Goal: Find specific page/section: Find specific page/section

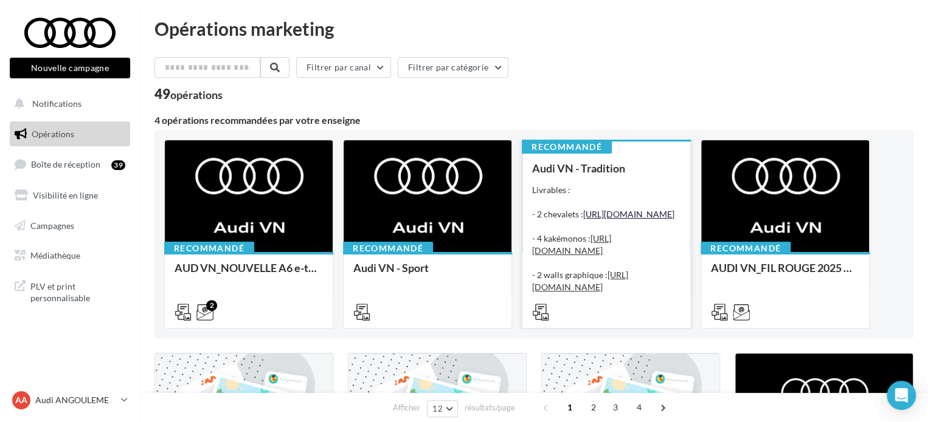
scroll to position [243, 0]
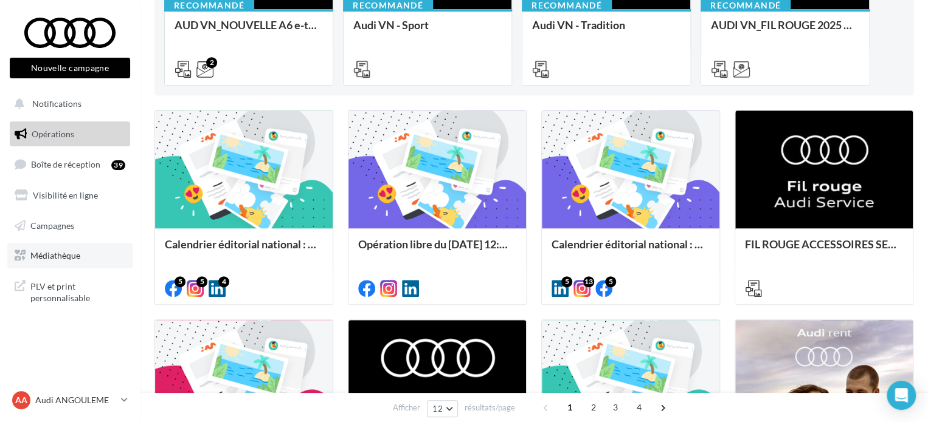
click at [81, 249] on link "Médiathèque" at bounding box center [69, 256] width 125 height 26
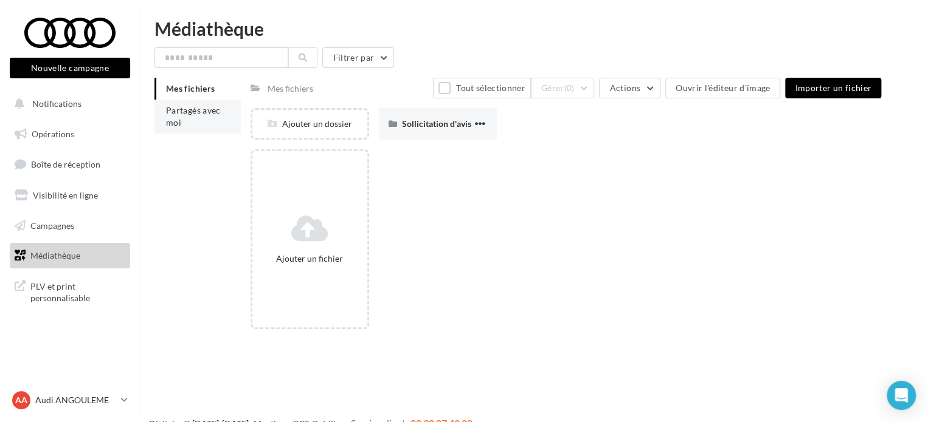
click at [208, 111] on span "Partagés avec moi" at bounding box center [193, 116] width 55 height 22
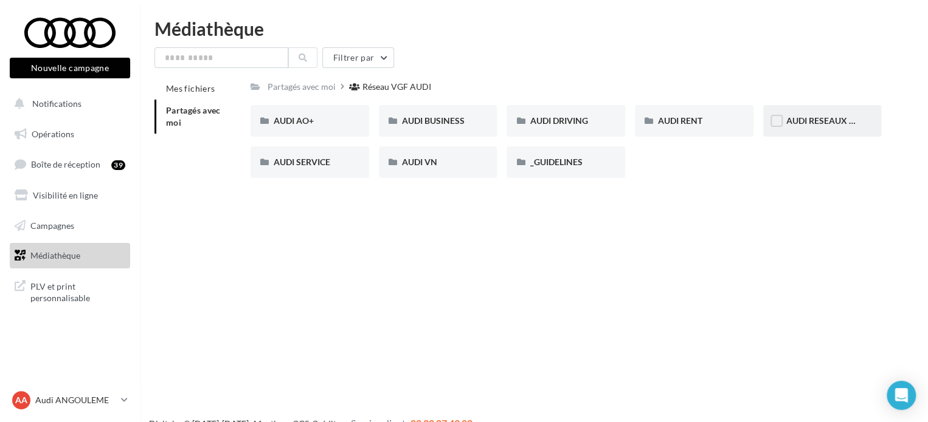
click at [822, 108] on div "AUDI RESEAUX SOCIAUX" at bounding box center [822, 121] width 119 height 32
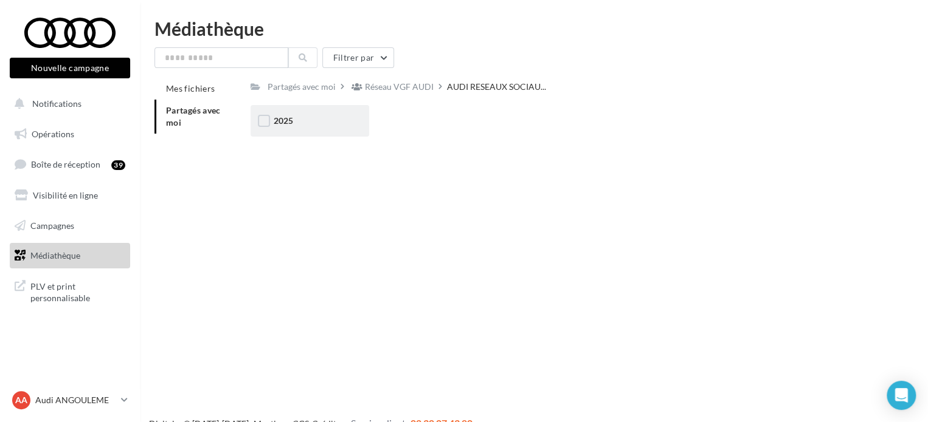
click at [326, 121] on div "2025" at bounding box center [310, 121] width 72 height 12
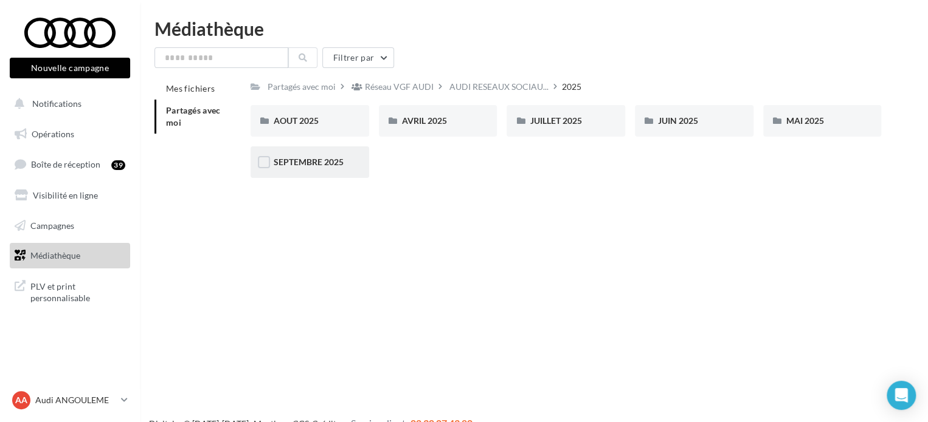
click at [324, 168] on div "SEPTEMBRE 2025" at bounding box center [310, 162] width 72 height 12
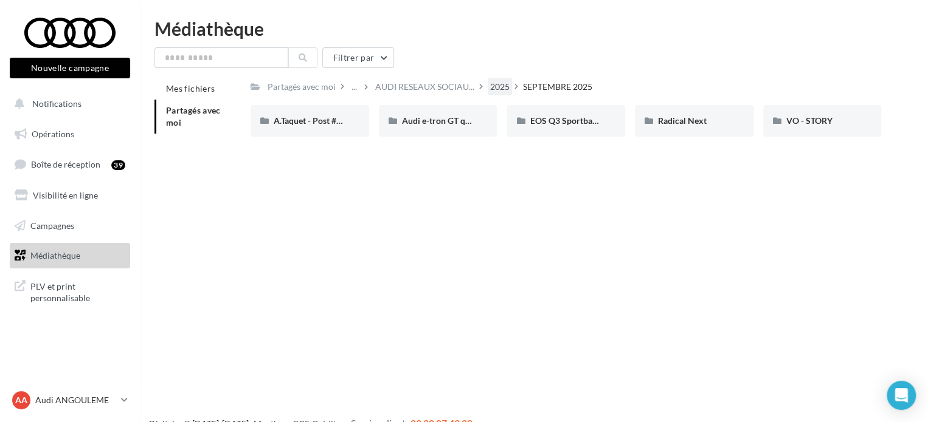
click at [503, 89] on div "2025" at bounding box center [499, 87] width 19 height 12
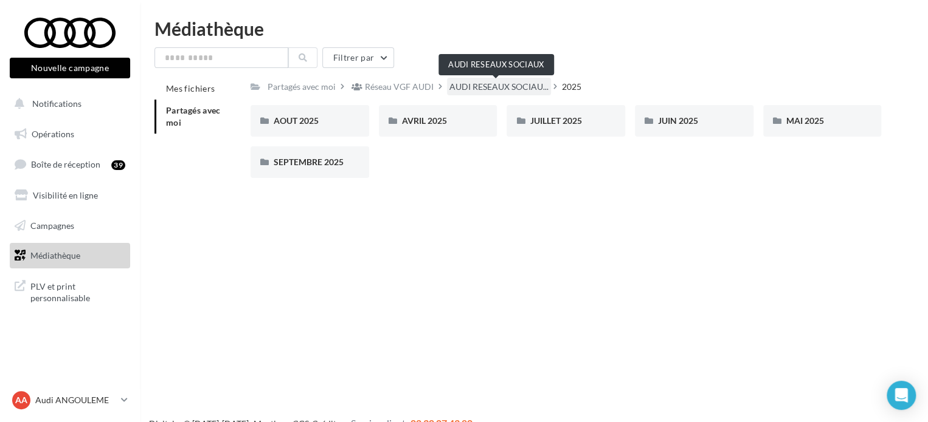
click at [491, 83] on span "AUDI RESEAUX SOCIAU..." at bounding box center [498, 87] width 99 height 12
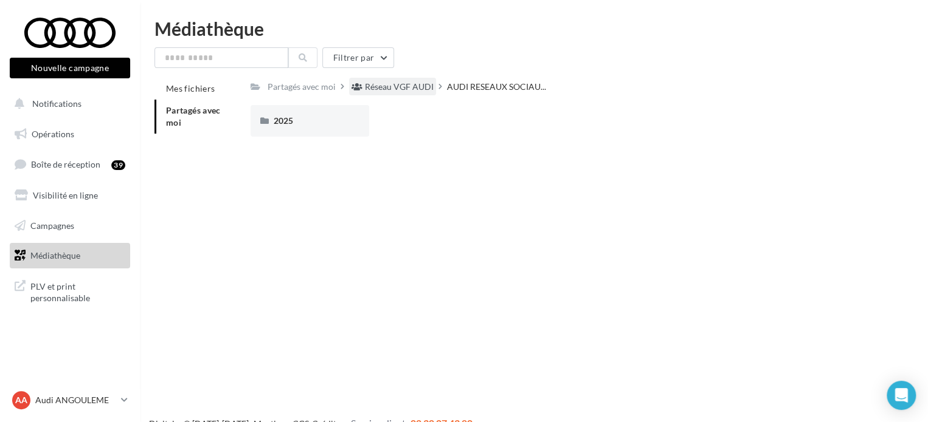
click at [411, 87] on div "Réseau VGF AUDI" at bounding box center [399, 87] width 69 height 12
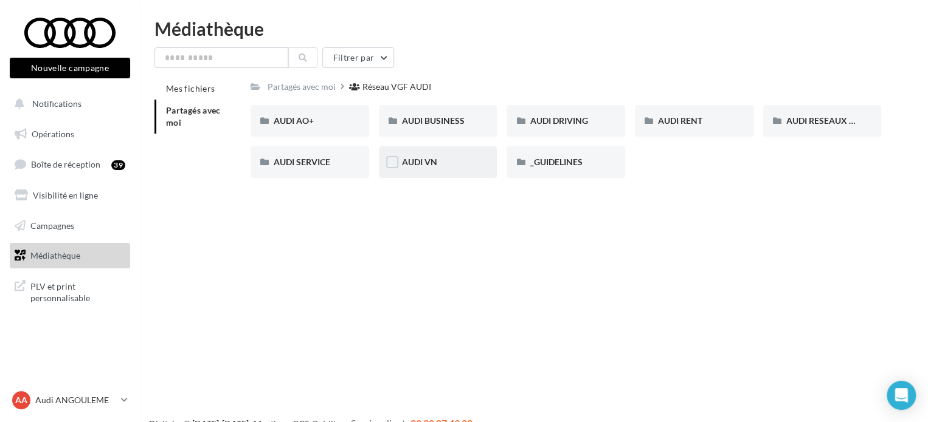
click at [443, 162] on div "AUDI VN" at bounding box center [438, 162] width 72 height 12
